Goal: Navigation & Orientation: Find specific page/section

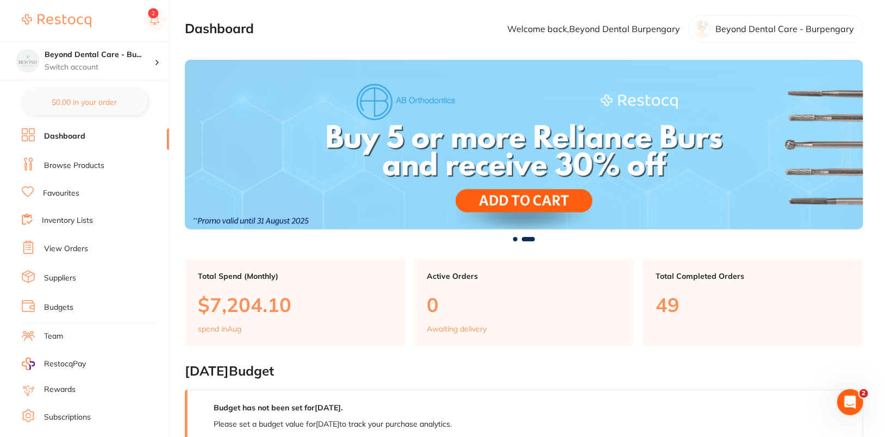
click at [74, 173] on ul "Dashboard Browse Products Favourites Inventory Lists View Orders Suppliers Budg…" at bounding box center [95, 315] width 147 height 375
click at [76, 168] on link "Browse Products" at bounding box center [74, 165] width 60 height 11
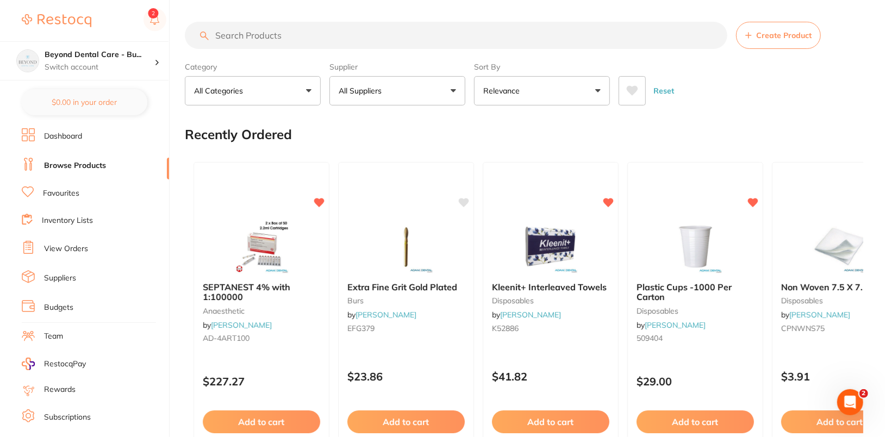
click at [436, 84] on button "All Suppliers" at bounding box center [398, 90] width 136 height 29
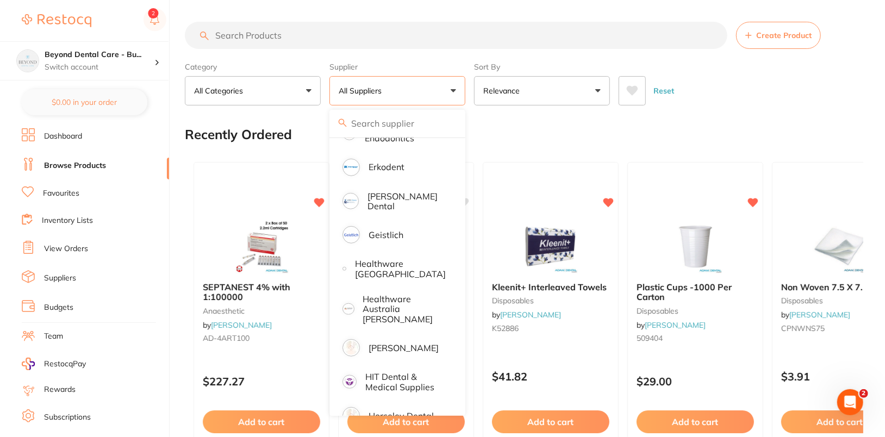
scroll to position [493, 0]
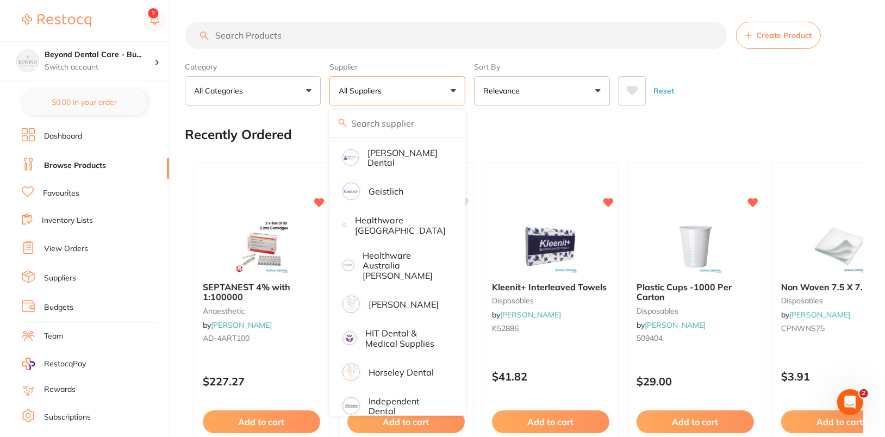
click at [400, 300] on p "[PERSON_NAME]" at bounding box center [404, 305] width 70 height 10
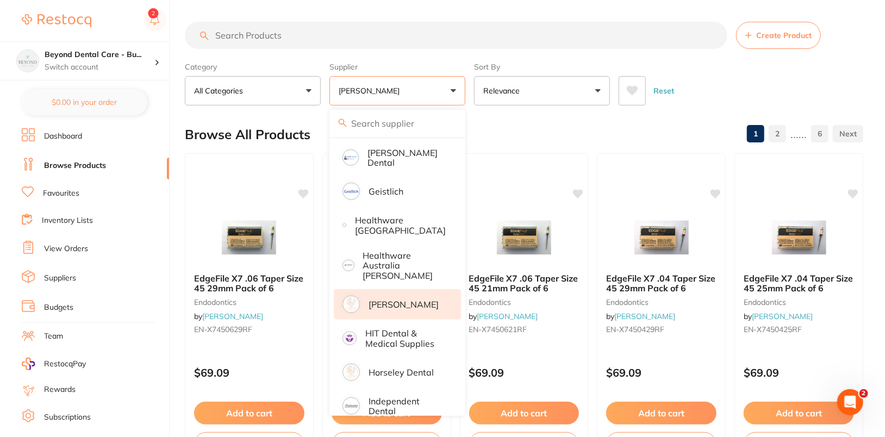
click at [796, 89] on div "Reset" at bounding box center [737, 86] width 236 height 38
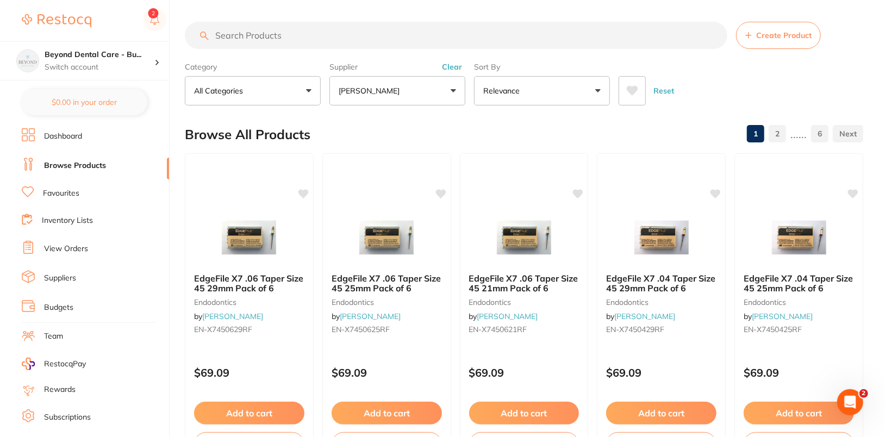
scroll to position [0, 0]
click at [555, 31] on input "search" at bounding box center [456, 35] width 543 height 27
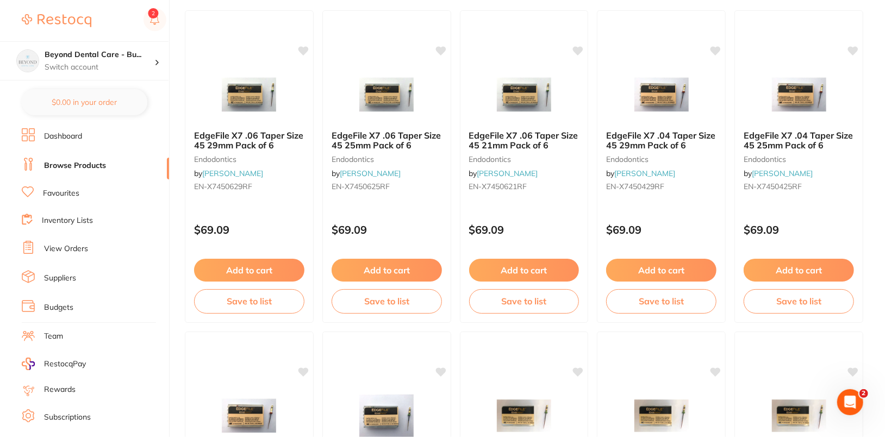
scroll to position [145, 0]
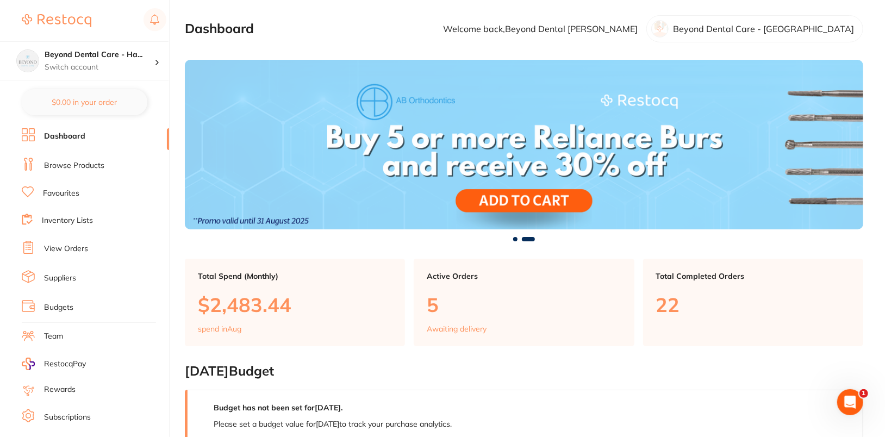
click at [91, 163] on link "Browse Products" at bounding box center [74, 165] width 60 height 11
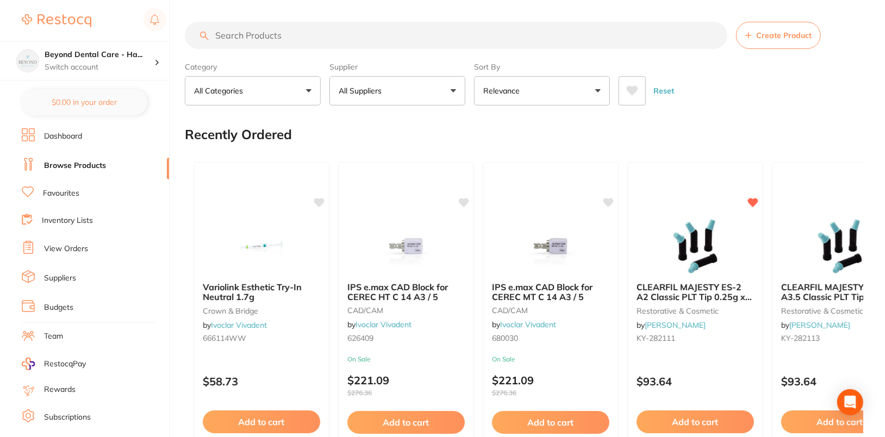
click at [381, 93] on p "All Suppliers" at bounding box center [362, 90] width 47 height 11
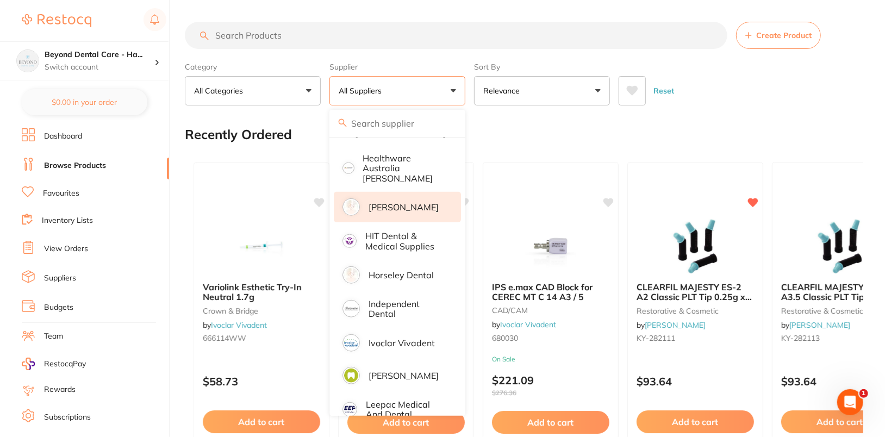
scroll to position [590, 0]
click at [386, 203] on p "[PERSON_NAME]" at bounding box center [404, 208] width 70 height 10
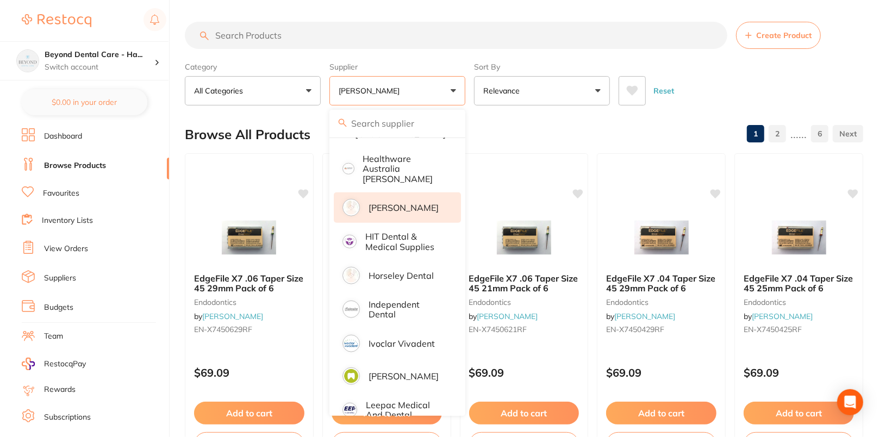
click at [810, 84] on div "Reset" at bounding box center [737, 86] width 236 height 38
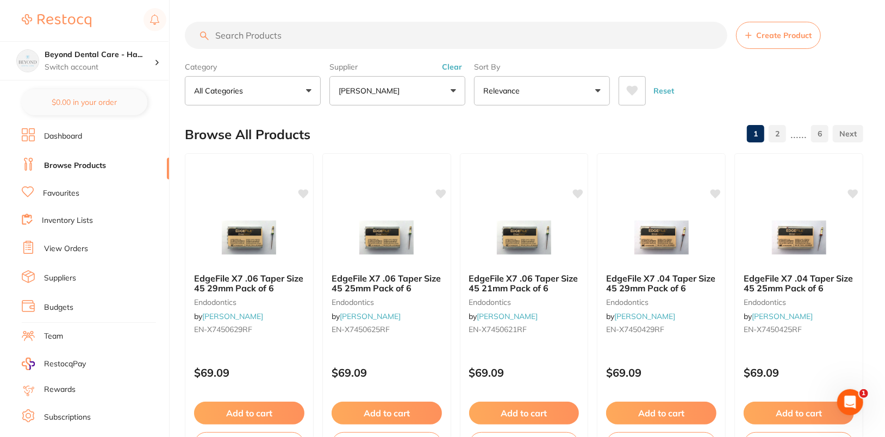
scroll to position [0, 0]
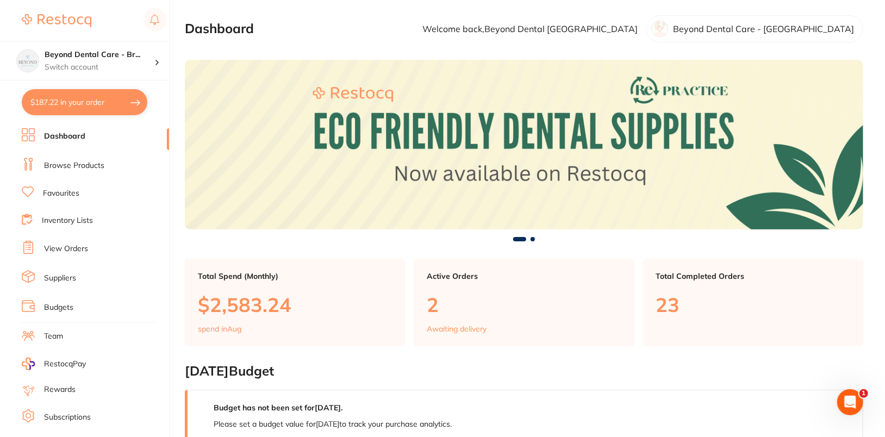
click at [80, 174] on ul "Dashboard Browse Products Favourites Inventory Lists View Orders Suppliers Budg…" at bounding box center [95, 315] width 147 height 375
click at [82, 169] on link "Browse Products" at bounding box center [74, 165] width 60 height 11
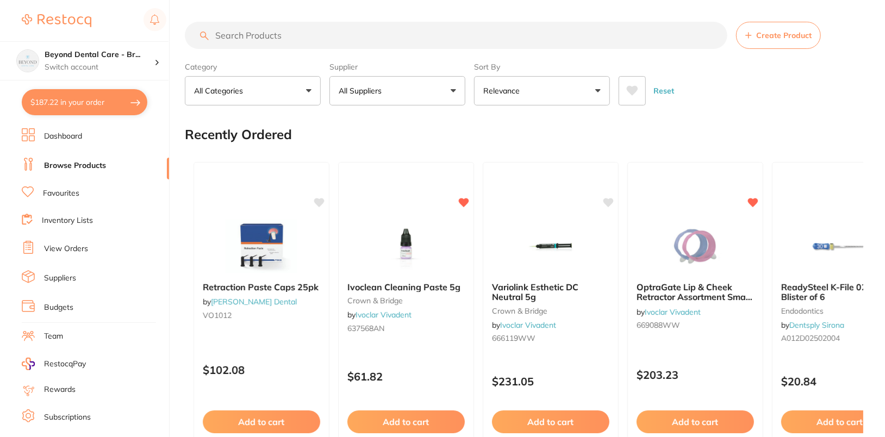
click at [419, 96] on button "All Suppliers" at bounding box center [398, 90] width 136 height 29
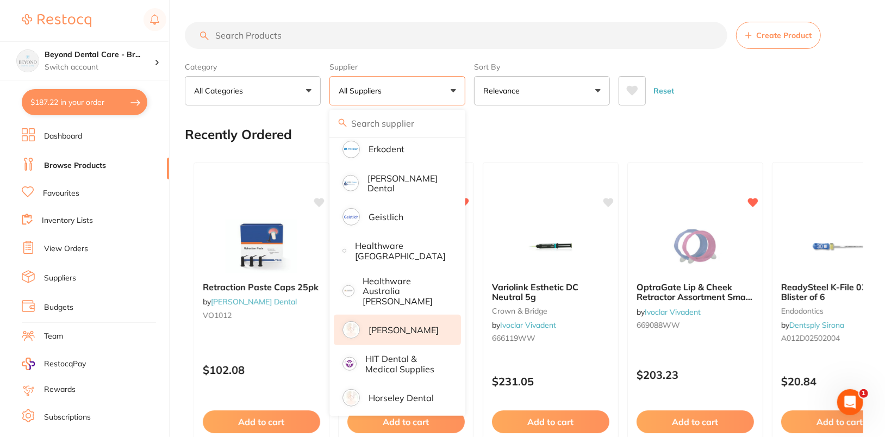
scroll to position [473, 0]
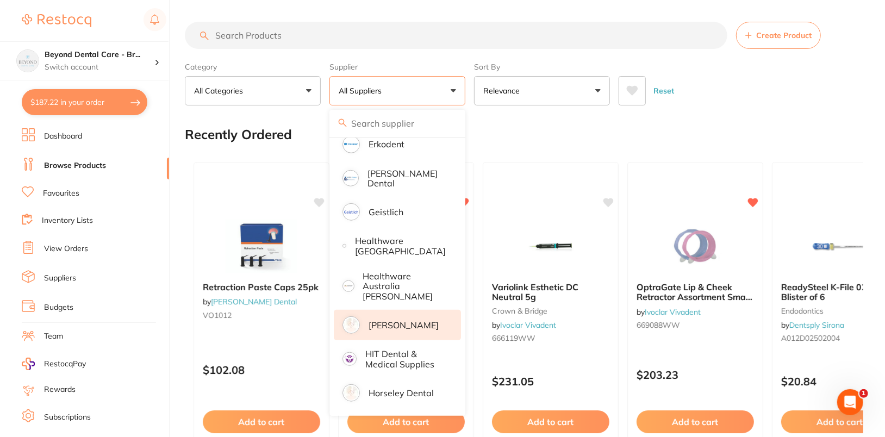
click at [408, 320] on p "[PERSON_NAME]" at bounding box center [404, 325] width 70 height 10
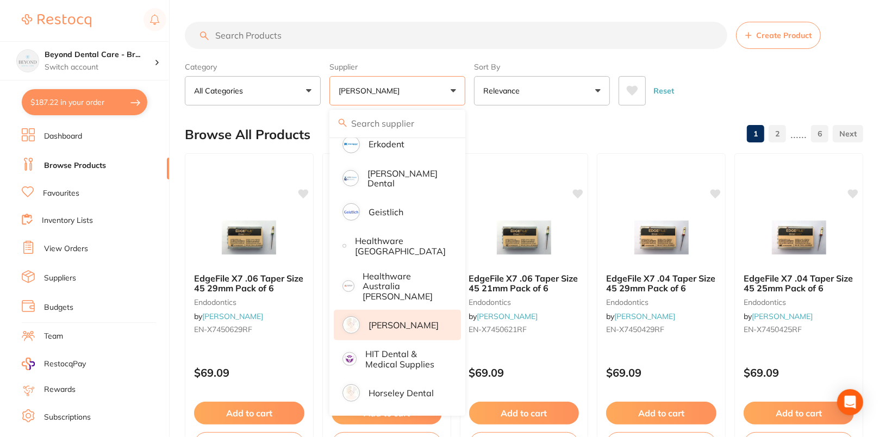
click at [796, 79] on div "Reset" at bounding box center [737, 86] width 236 height 38
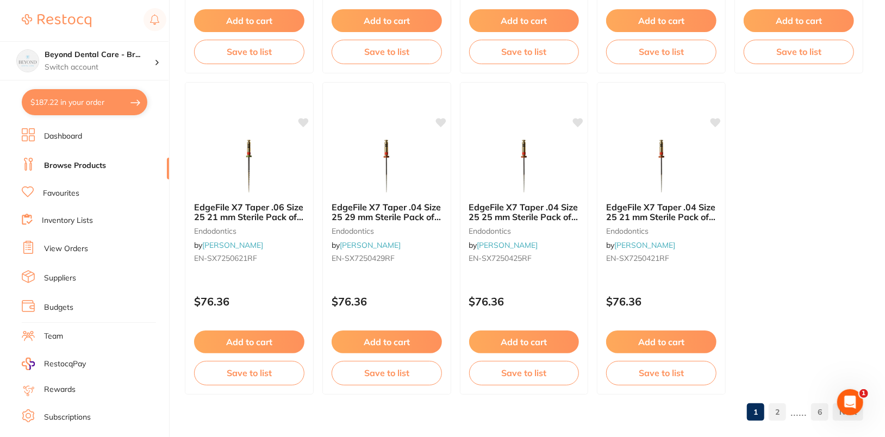
scroll to position [3299, 0]
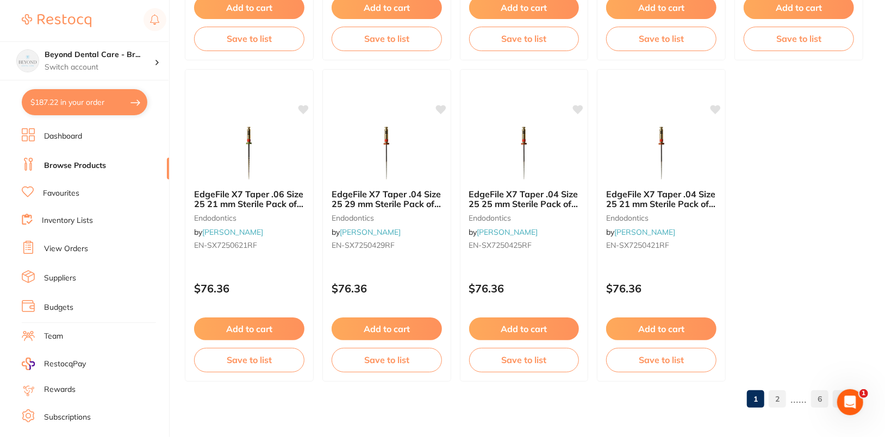
click at [778, 393] on link "2" at bounding box center [777, 399] width 17 height 22
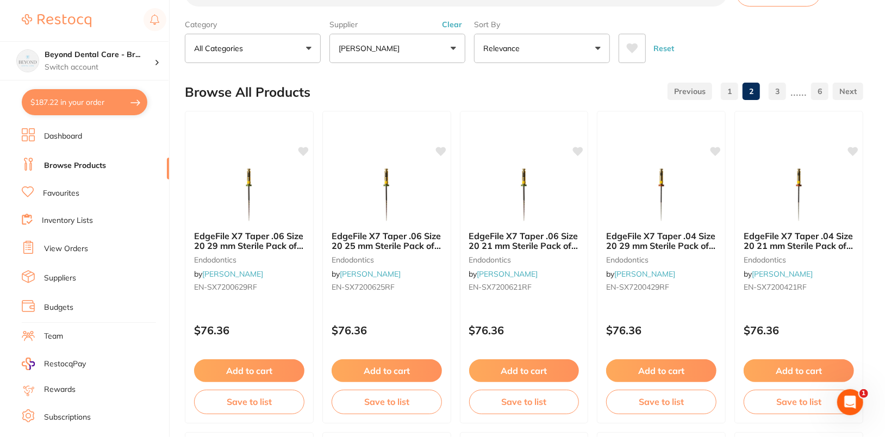
scroll to position [0, 0]
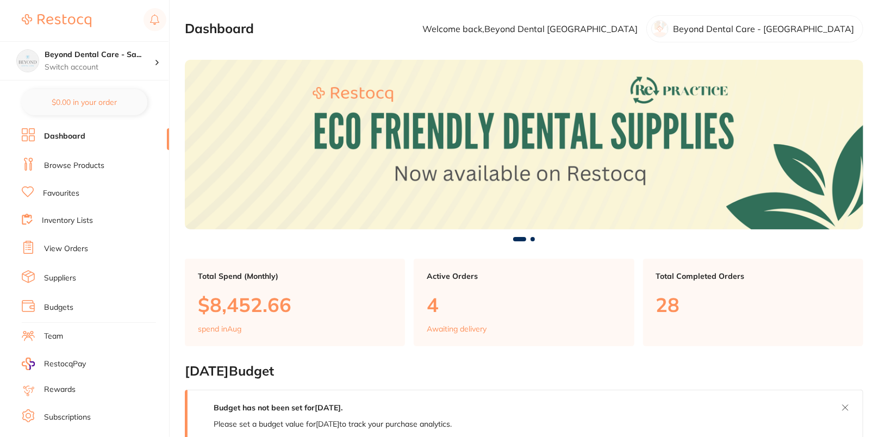
click at [68, 158] on li "Browse Products" at bounding box center [95, 166] width 147 height 16
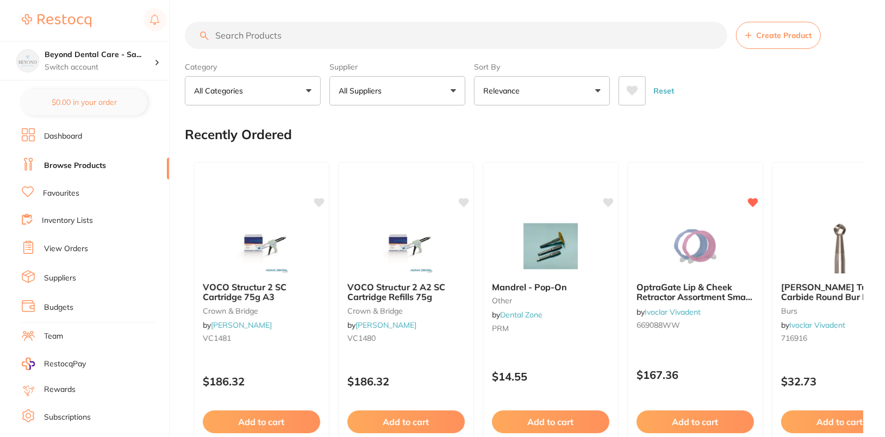
click at [421, 78] on button "All Suppliers" at bounding box center [398, 90] width 136 height 29
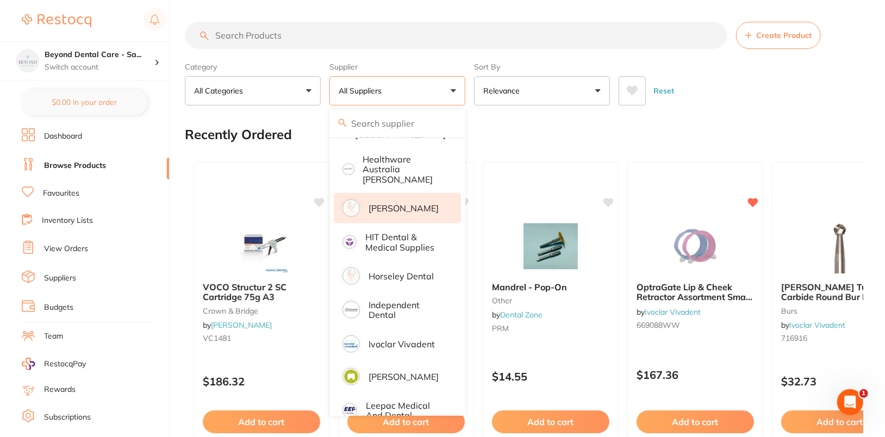
click at [399, 203] on p "[PERSON_NAME]" at bounding box center [404, 208] width 70 height 10
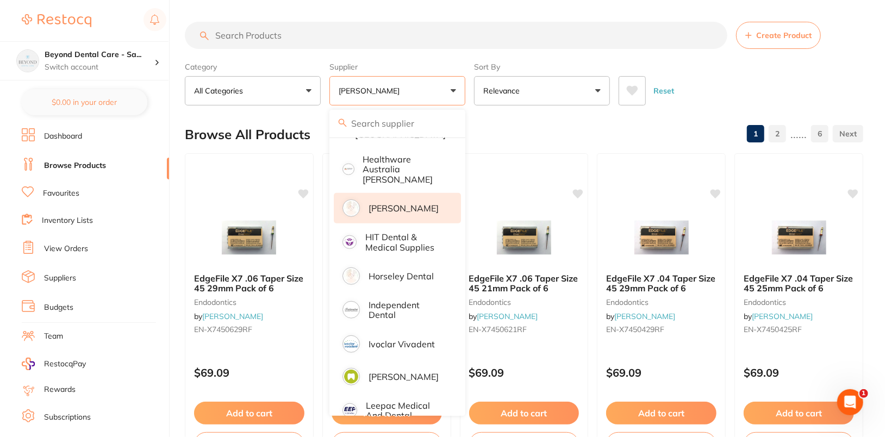
click at [776, 77] on div "Reset" at bounding box center [737, 86] width 236 height 38
